Goal: Information Seeking & Learning: Learn about a topic

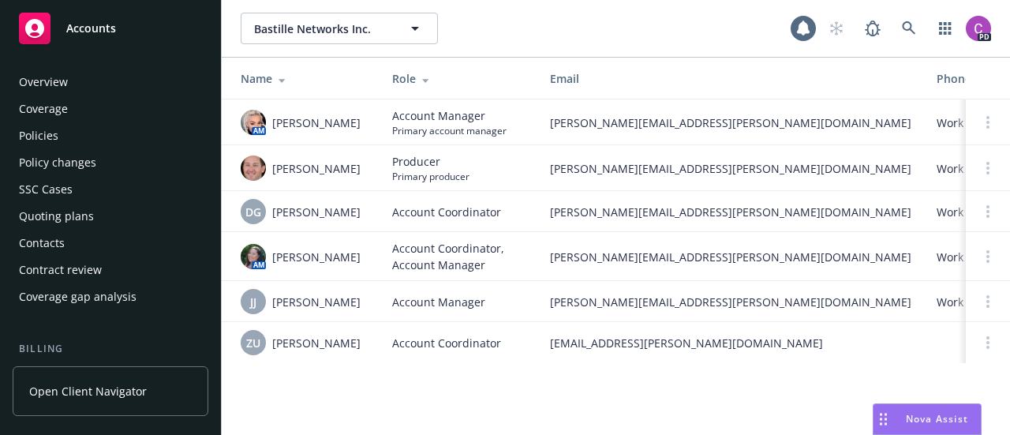
scroll to position [584, 0]
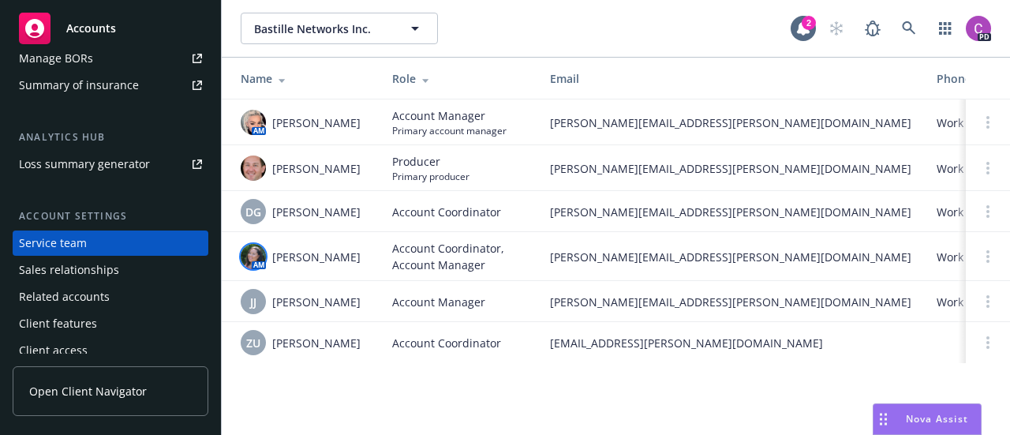
click at [246, 249] on img at bounding box center [253, 256] width 25 height 25
click at [499, 294] on div "Account Manager" at bounding box center [458, 301] width 133 height 17
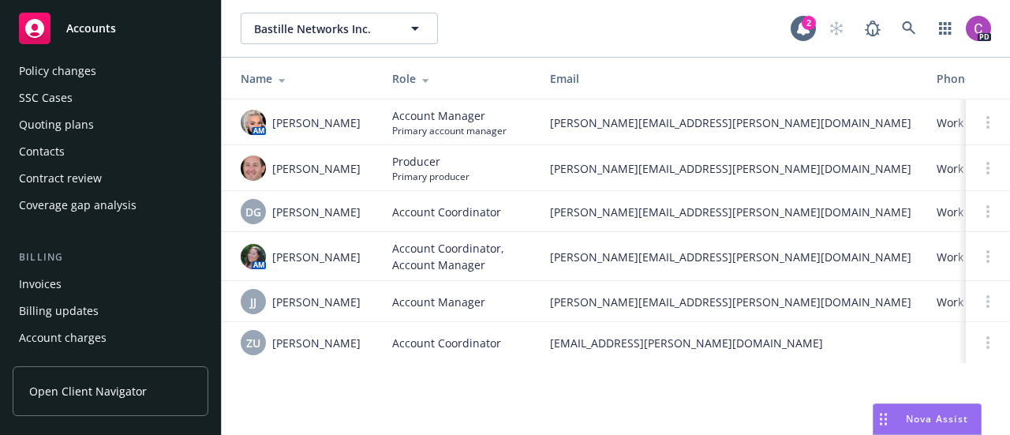
scroll to position [0, 0]
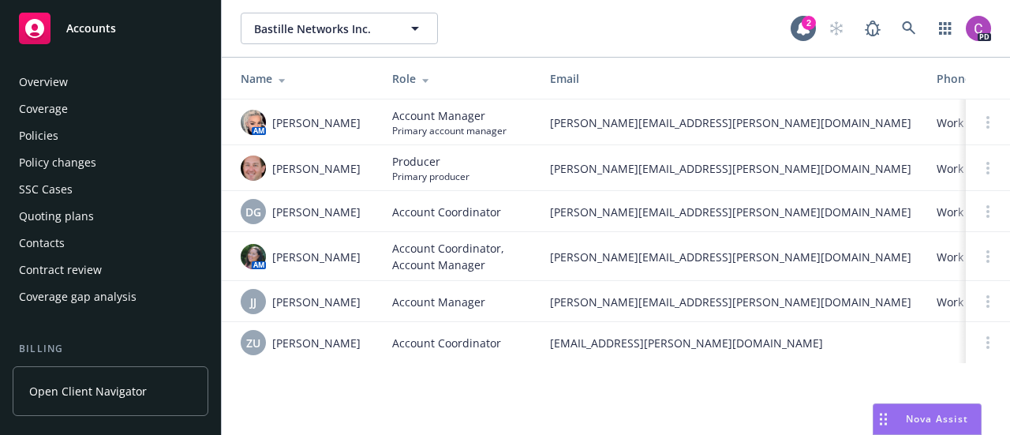
click at [80, 31] on span "Accounts" at bounding box center [91, 28] width 50 height 13
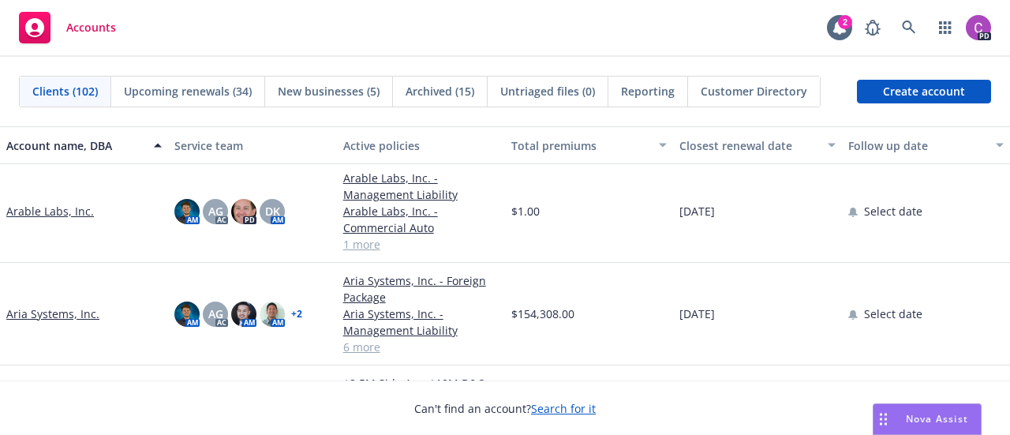
scroll to position [480, 0]
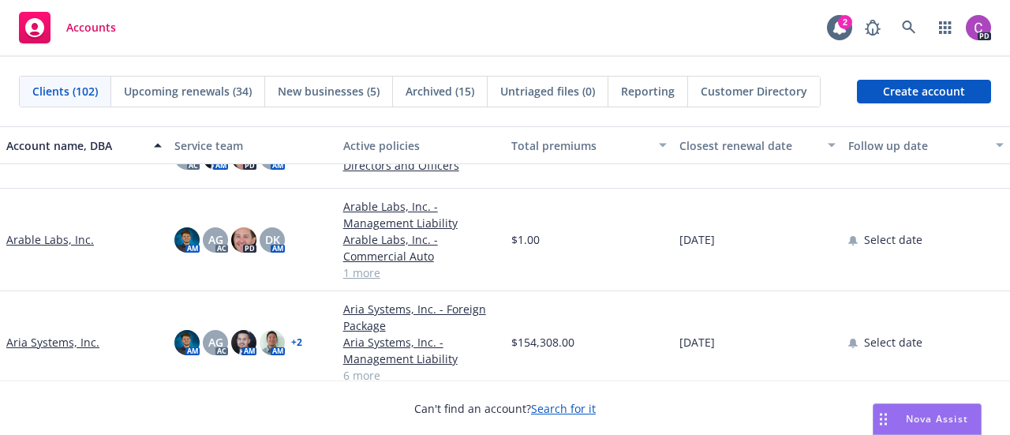
click at [39, 237] on link "Arable Labs, Inc." at bounding box center [50, 239] width 88 height 17
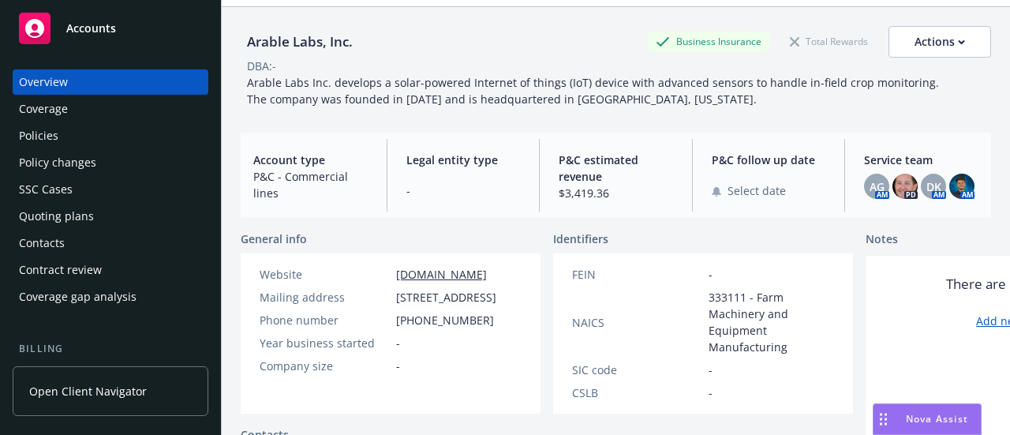
scroll to position [32, 0]
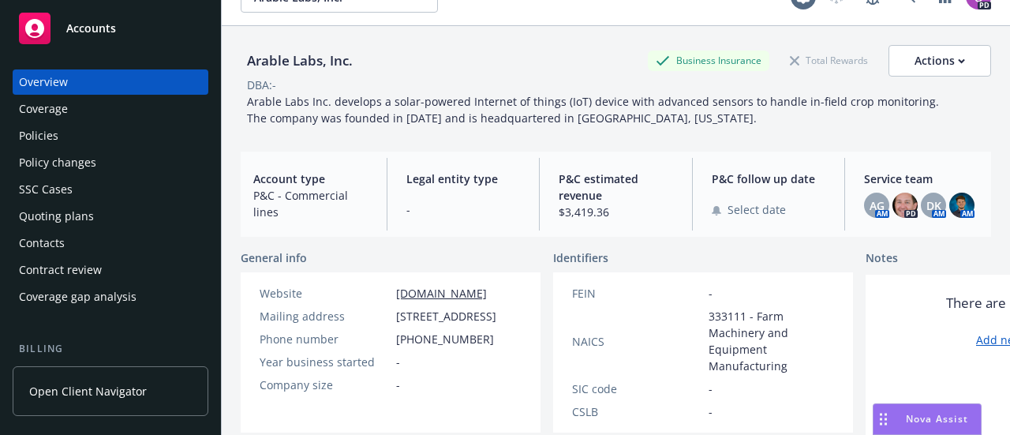
click at [95, 114] on div "Coverage" at bounding box center [110, 108] width 183 height 25
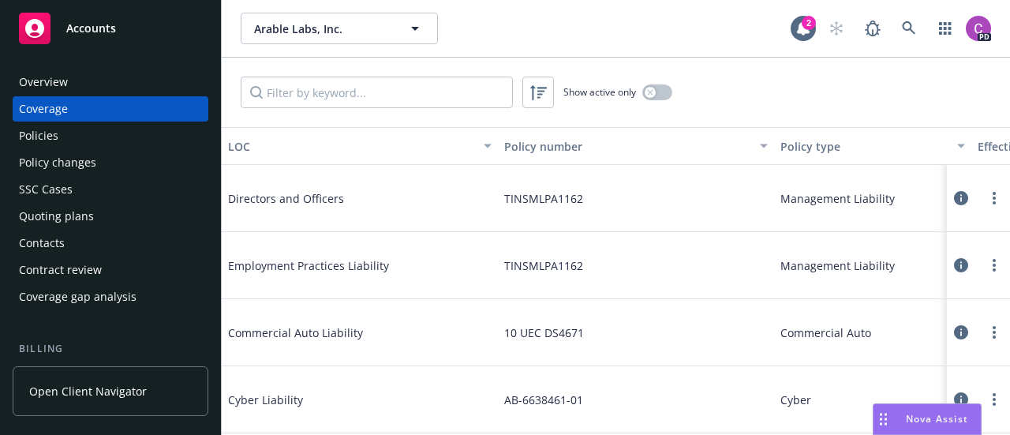
click at [84, 30] on span "Accounts" at bounding box center [91, 28] width 50 height 13
